Goal: Ask a question

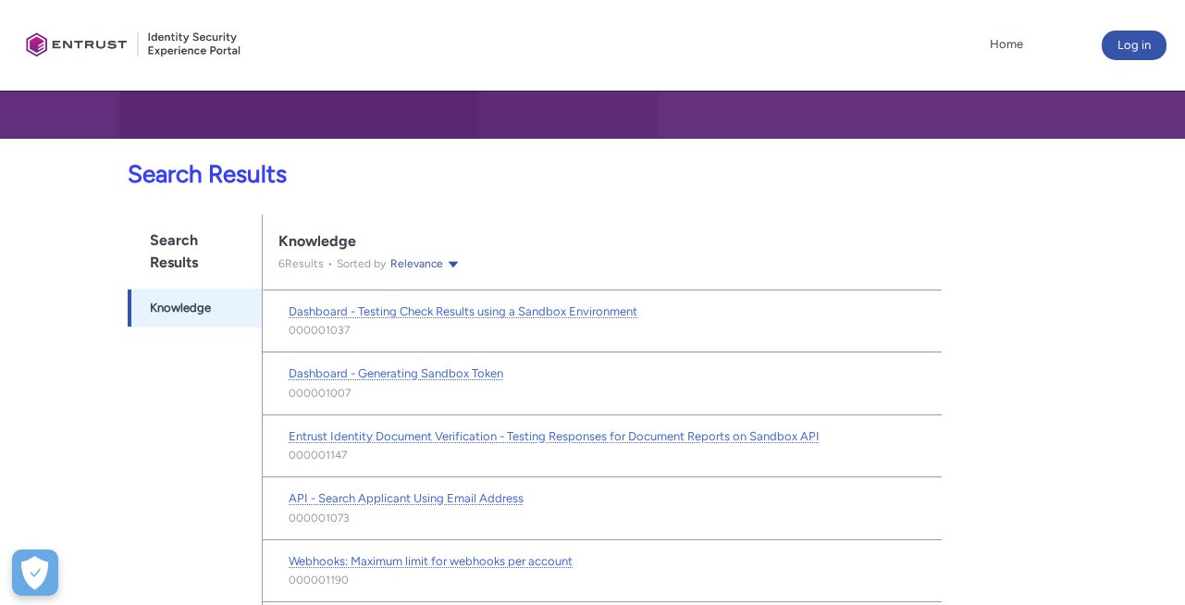
scroll to position [263, 0]
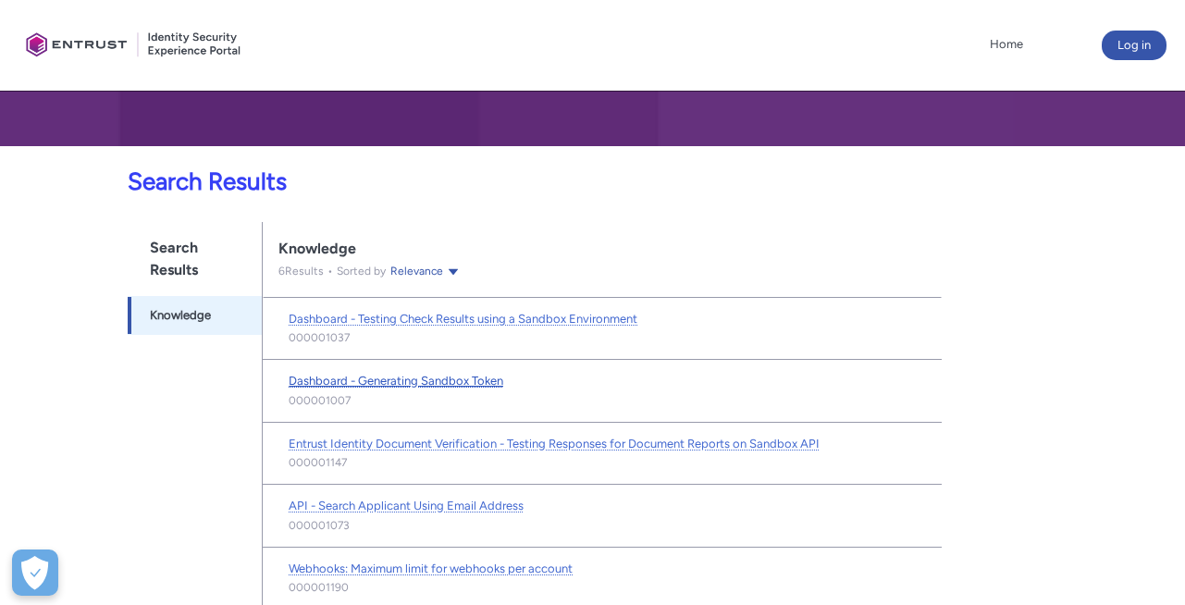
click at [459, 377] on span "Dashboard - Generating Sandbox Token" at bounding box center [396, 381] width 215 height 14
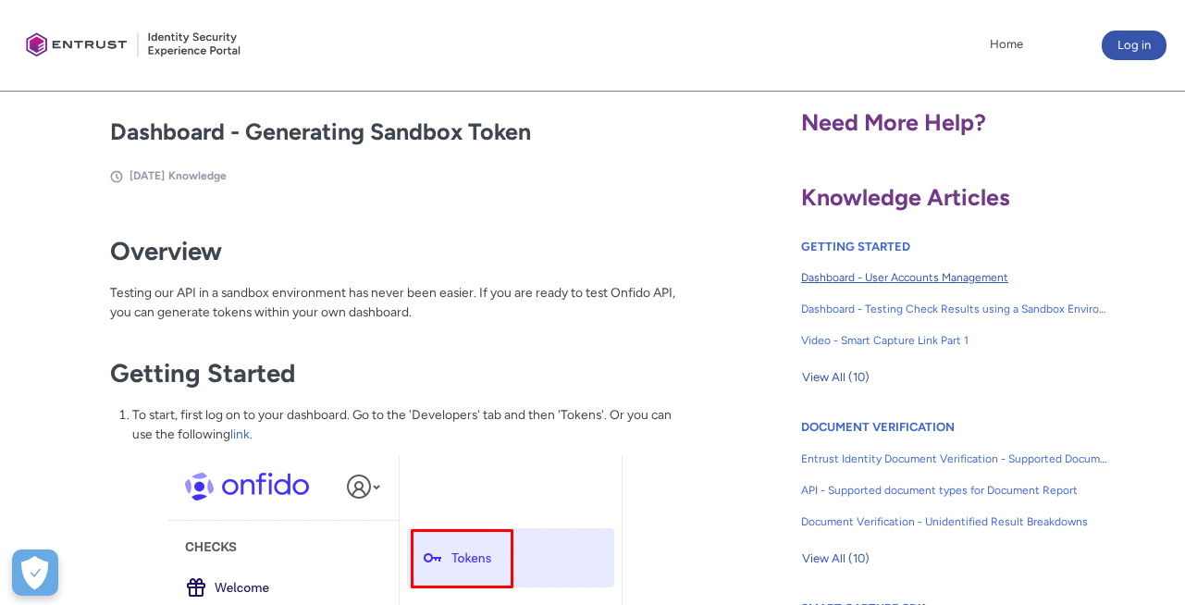
scroll to position [444, 0]
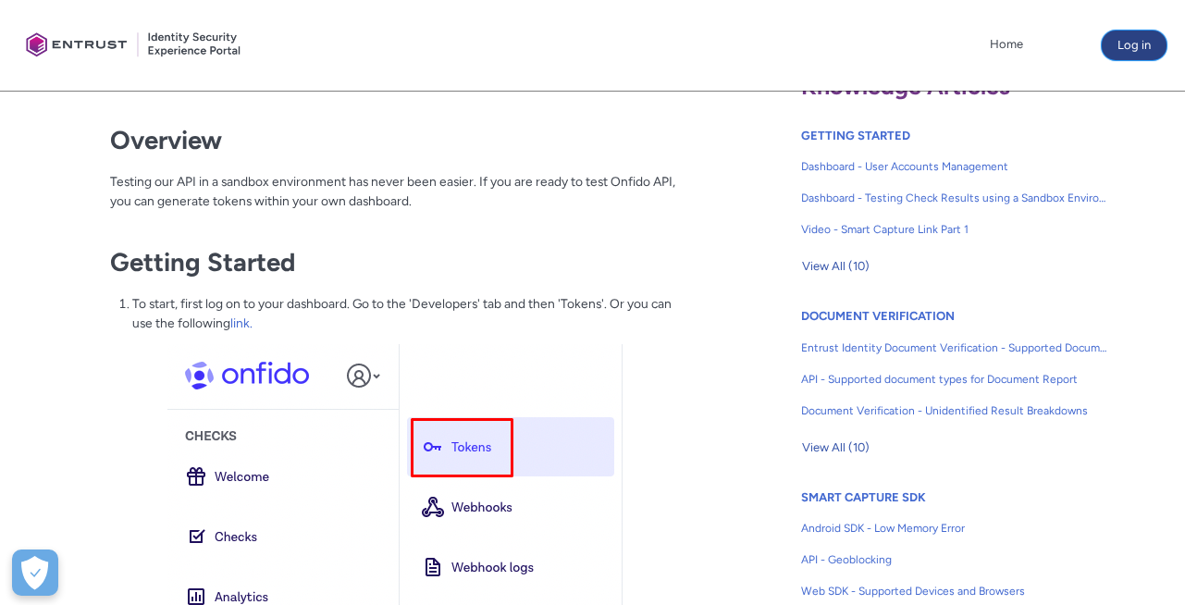
click at [1130, 55] on button "Log in" at bounding box center [1134, 46] width 65 height 30
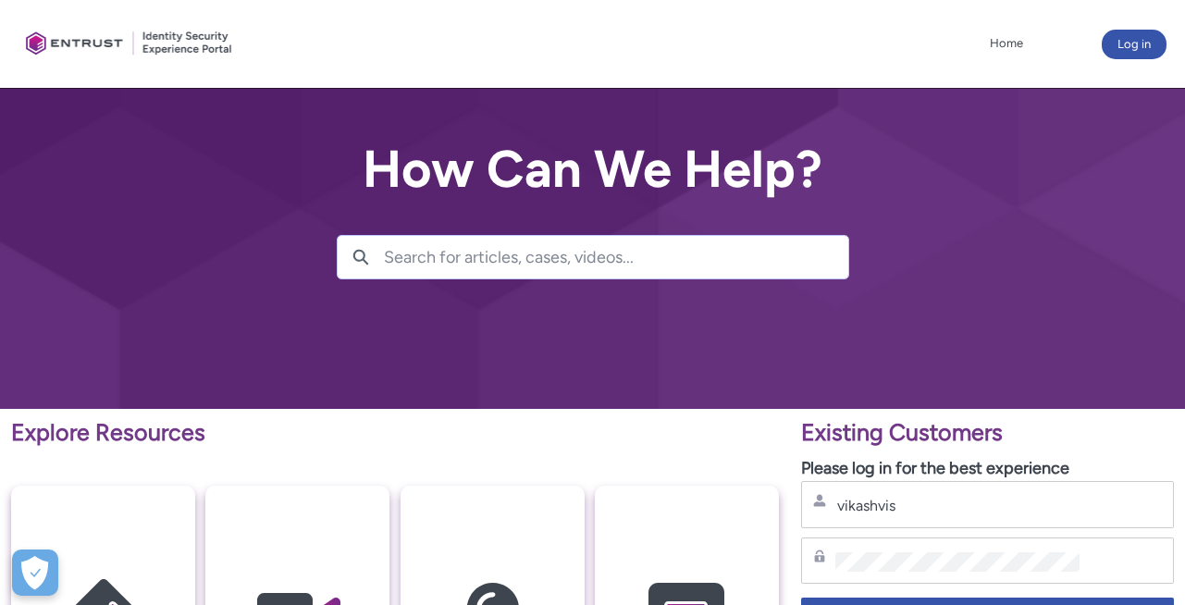
scroll to position [111, 0]
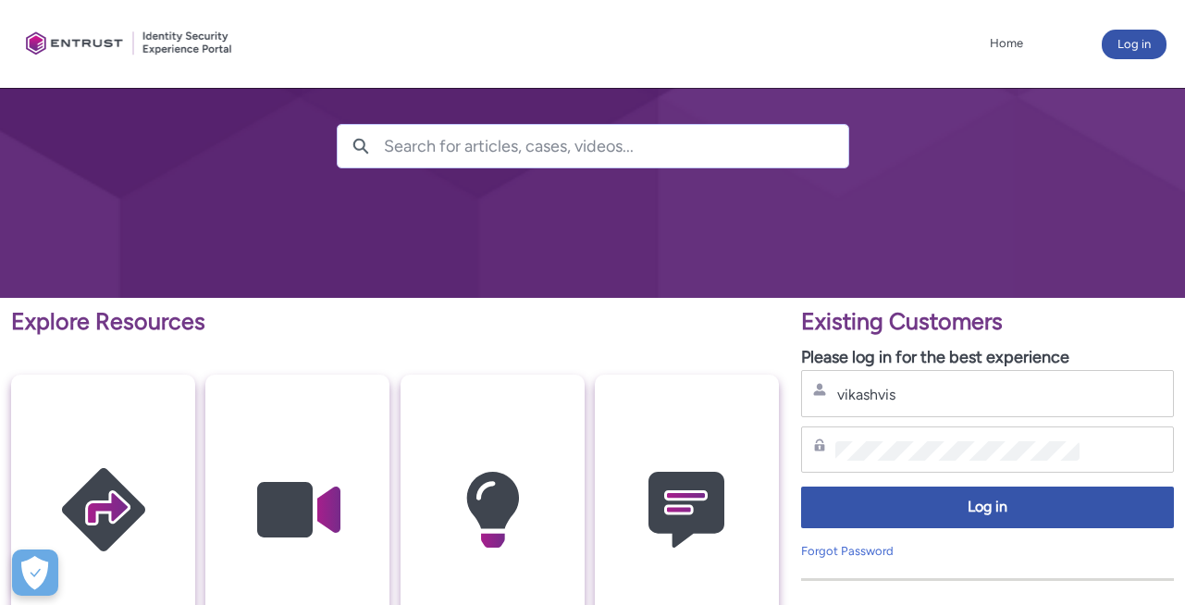
click at [967, 396] on input "vikashvis" at bounding box center [957, 394] width 244 height 19
type input "[EMAIL_ADDRESS][DOMAIN_NAME]"
click at [914, 438] on div "Password" at bounding box center [987, 449] width 349 height 23
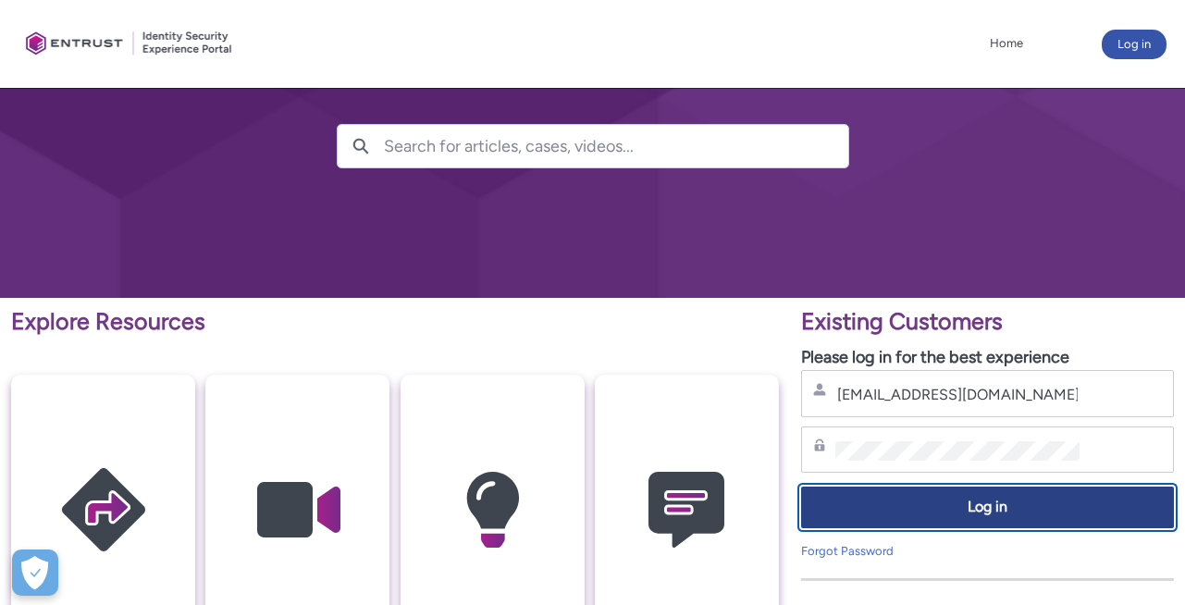
click at [966, 502] on span "Log in" at bounding box center [987, 507] width 349 height 21
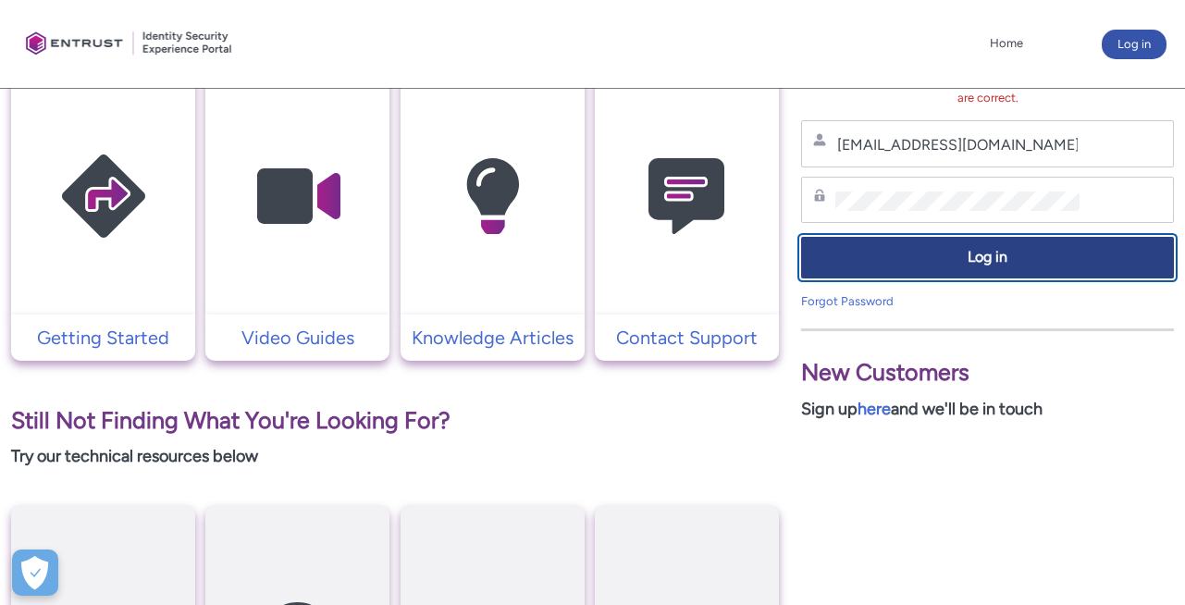
scroll to position [444, 0]
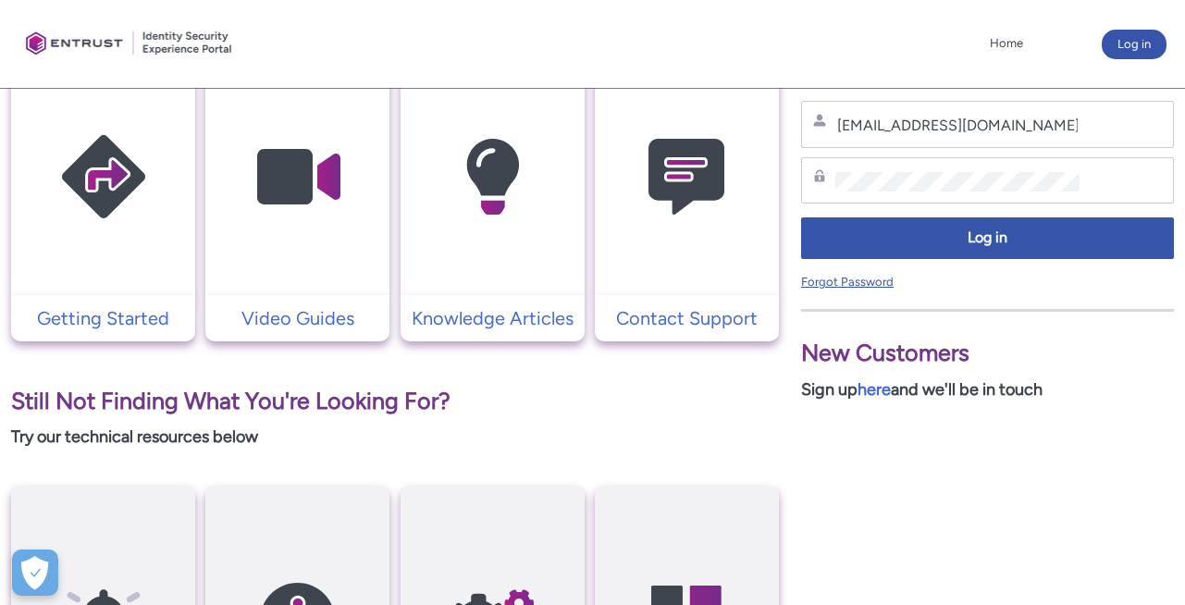
click at [844, 285] on link "Forgot Password" at bounding box center [847, 282] width 92 height 14
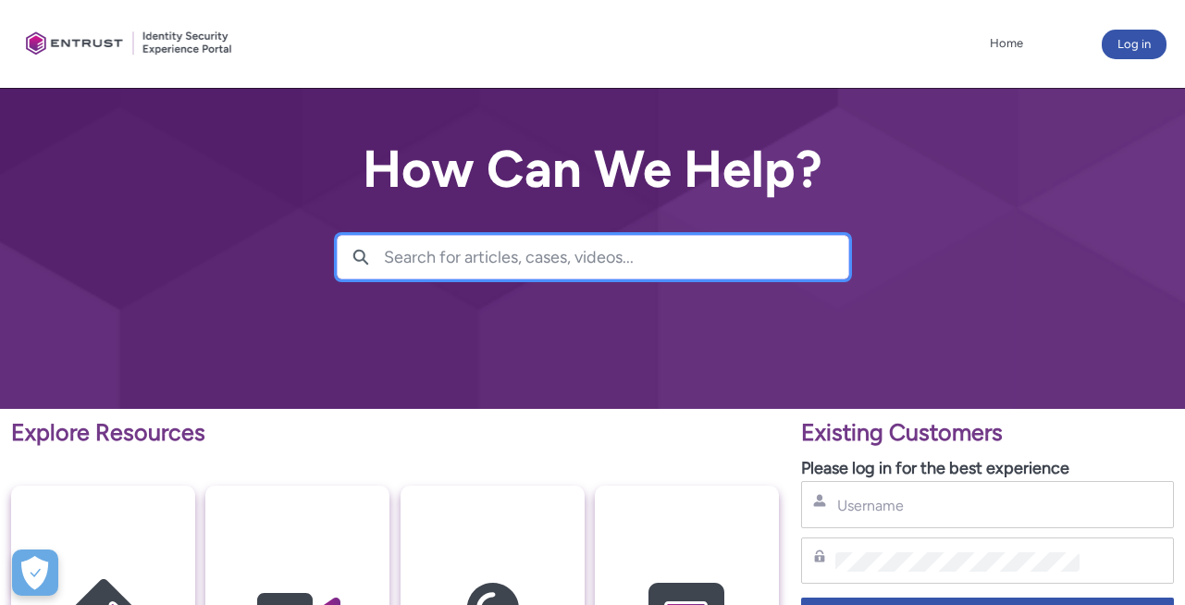
click at [496, 277] on input "Search for articles, cases, videos..." at bounding box center [616, 257] width 464 height 43
type input "l"
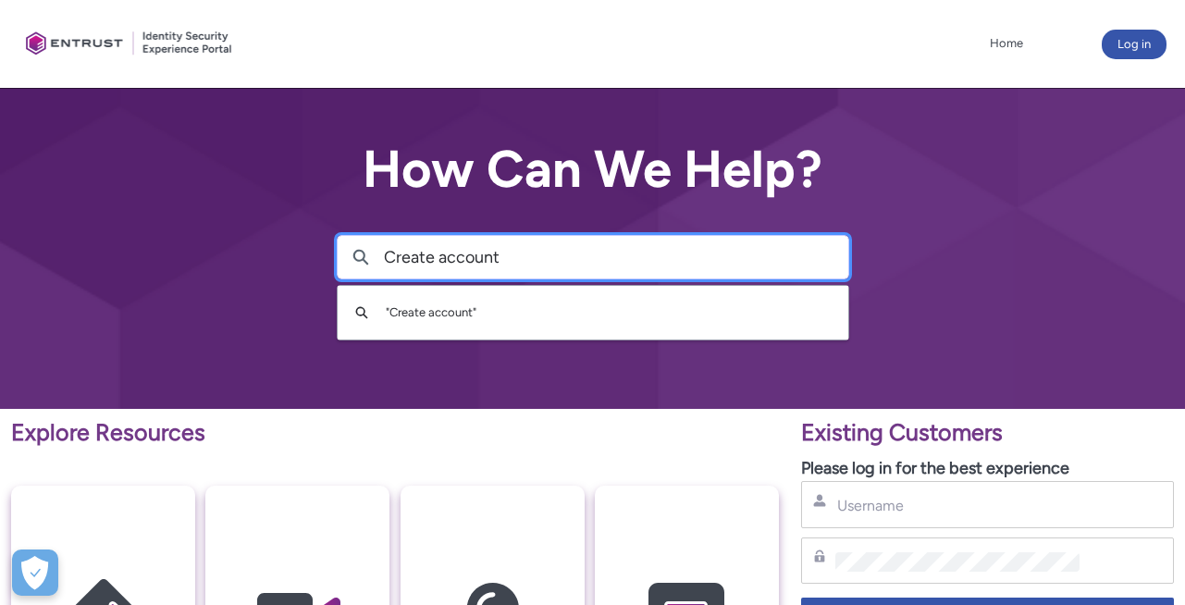
type input "Create account"
